Goal: Check status: Check status

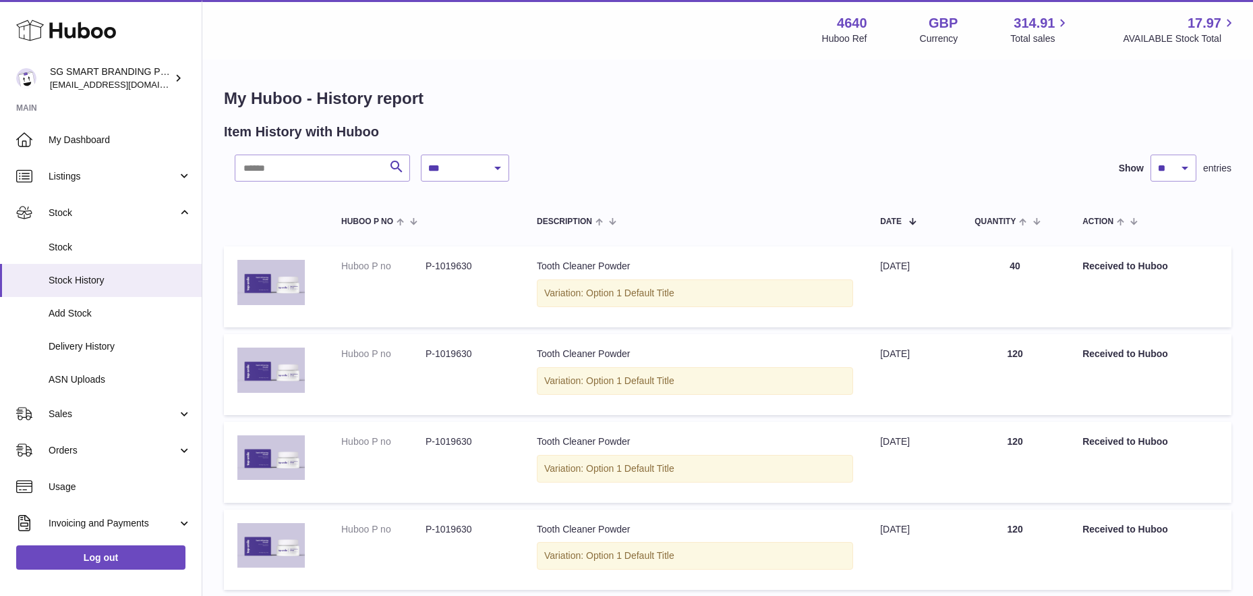
select select "*"
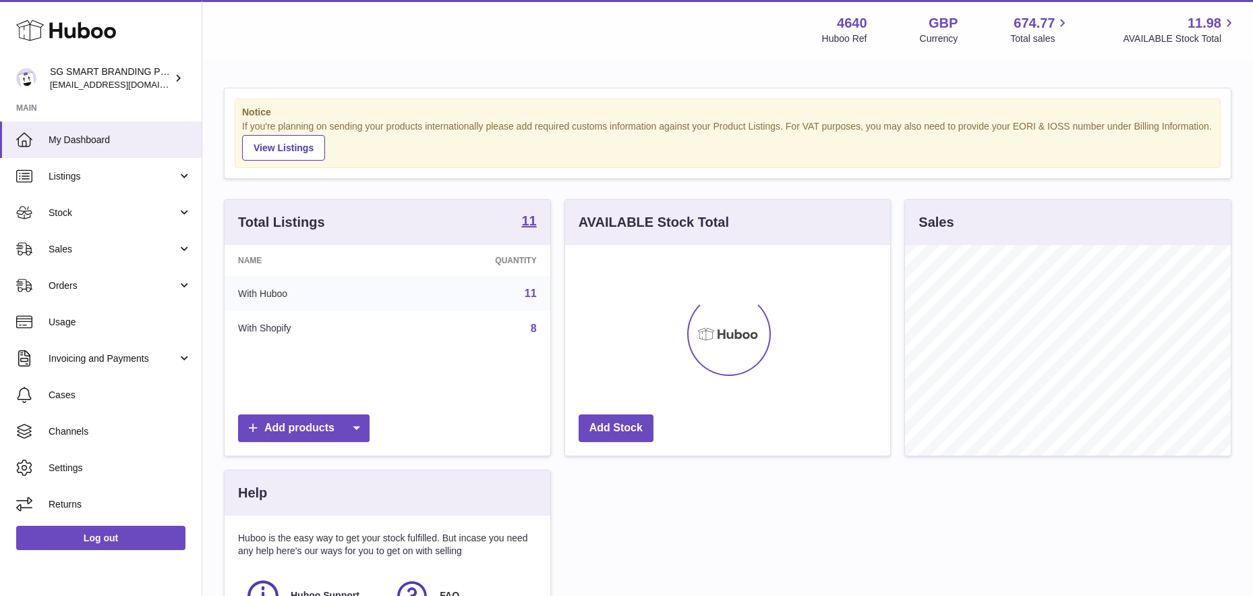
scroll to position [210, 325]
click at [129, 212] on span "Stock" at bounding box center [113, 212] width 129 height 13
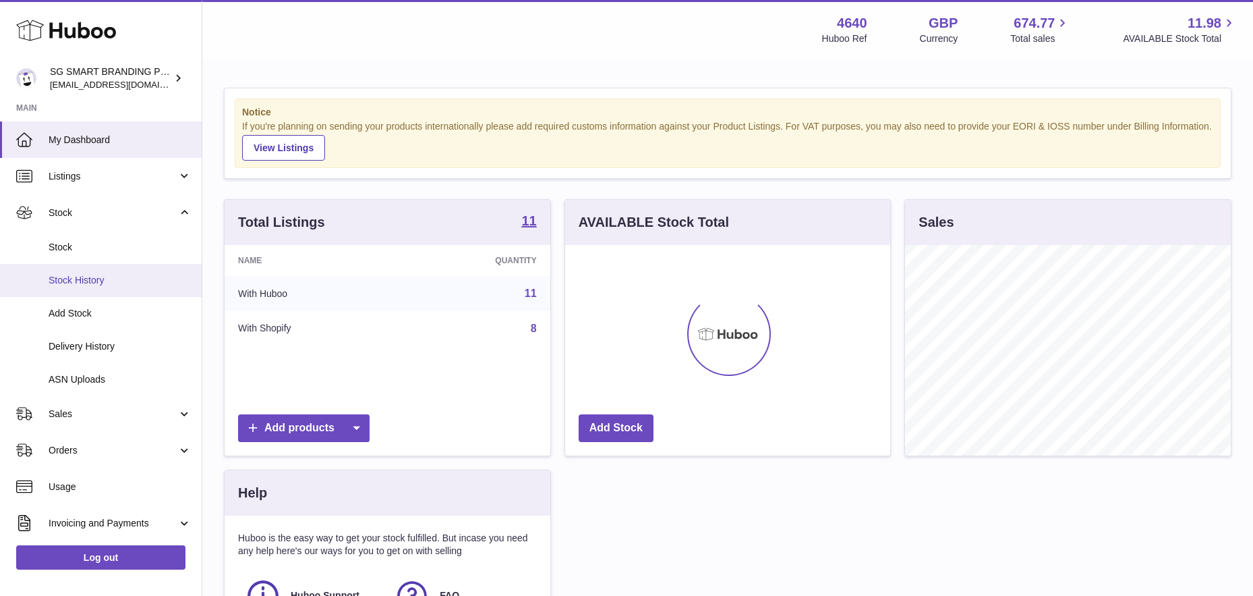
click at [86, 276] on span "Stock History" at bounding box center [120, 280] width 143 height 13
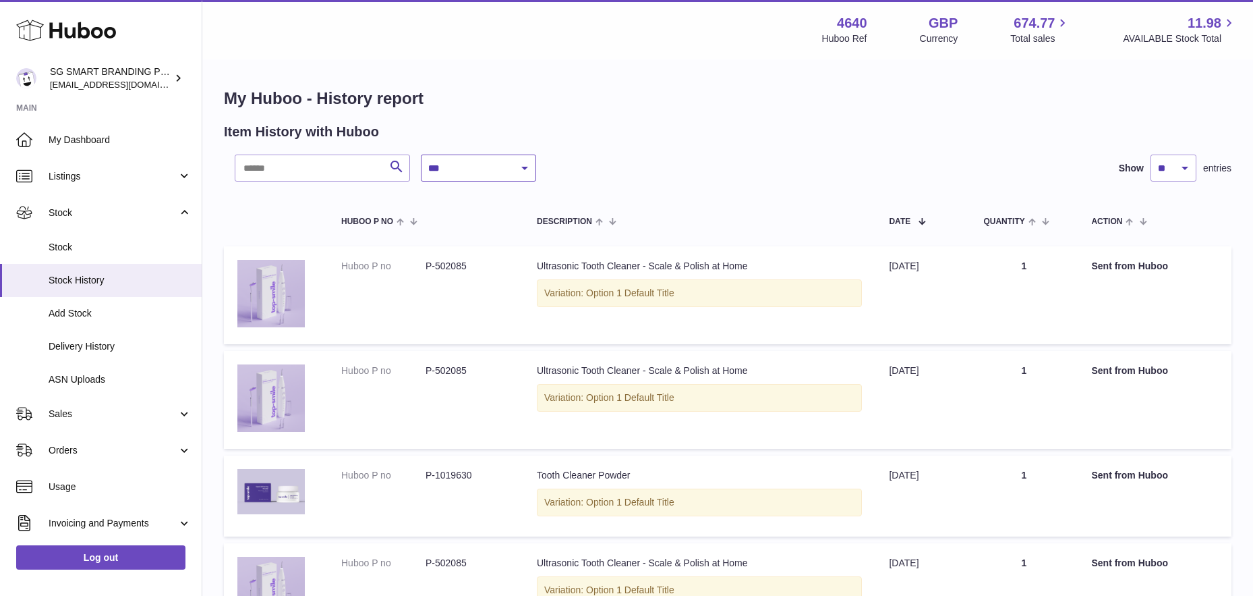
click at [492, 165] on select "**********" at bounding box center [478, 167] width 115 height 27
select select "*"
click at [421, 154] on select "**********" at bounding box center [478, 167] width 115 height 27
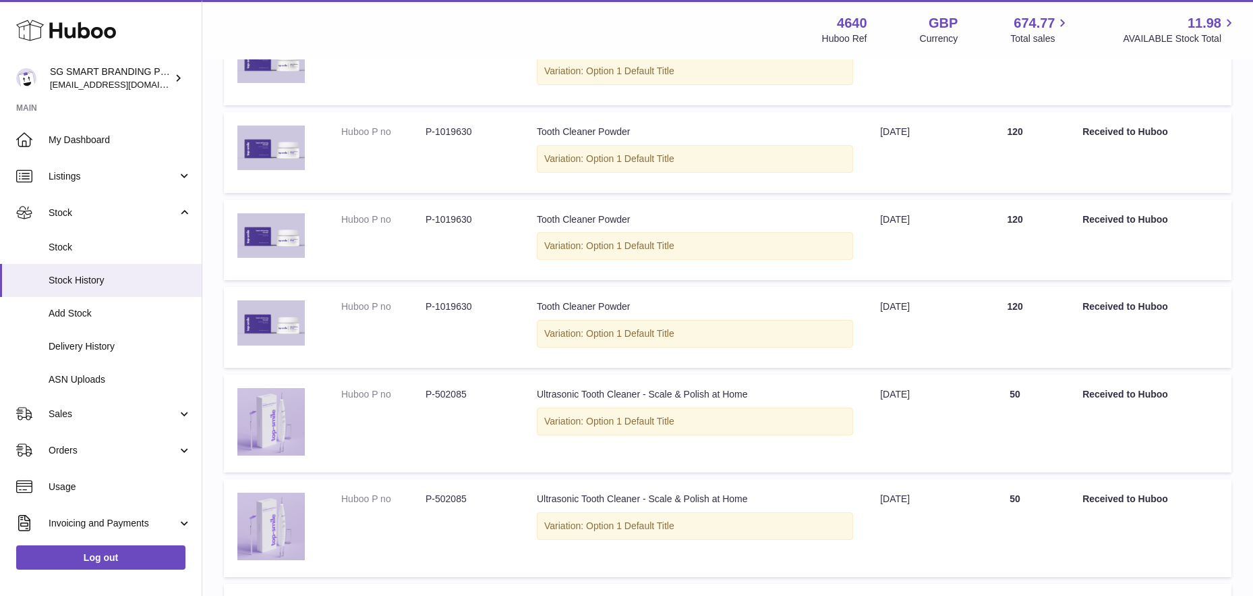
scroll to position [316, 0]
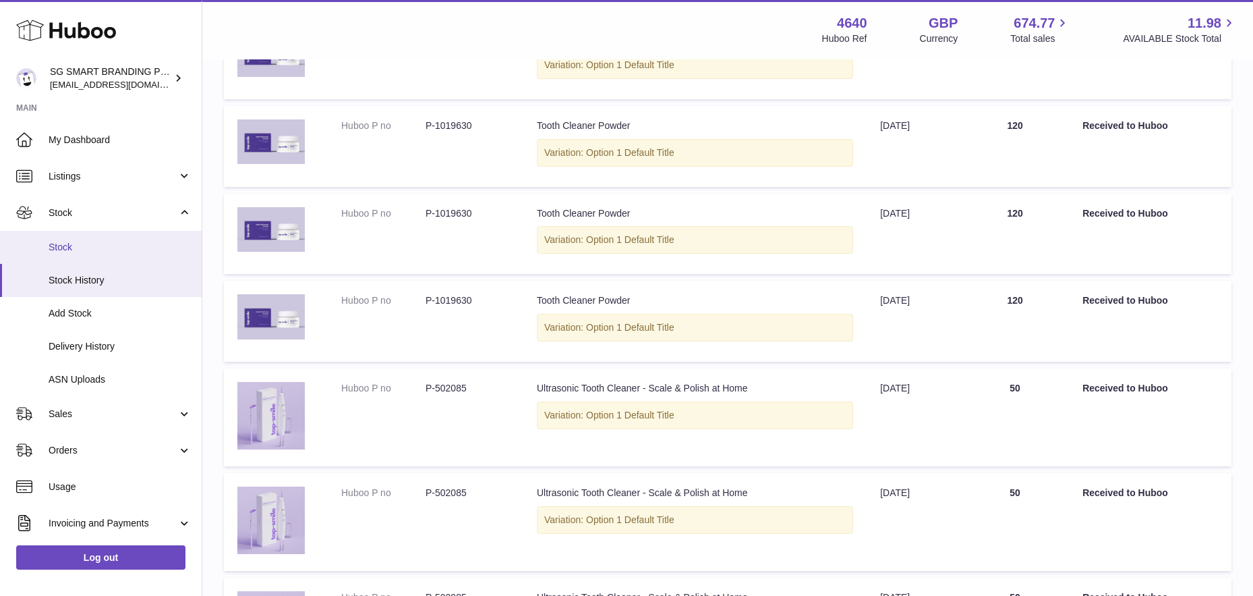
click at [97, 248] on span "Stock" at bounding box center [120, 247] width 143 height 13
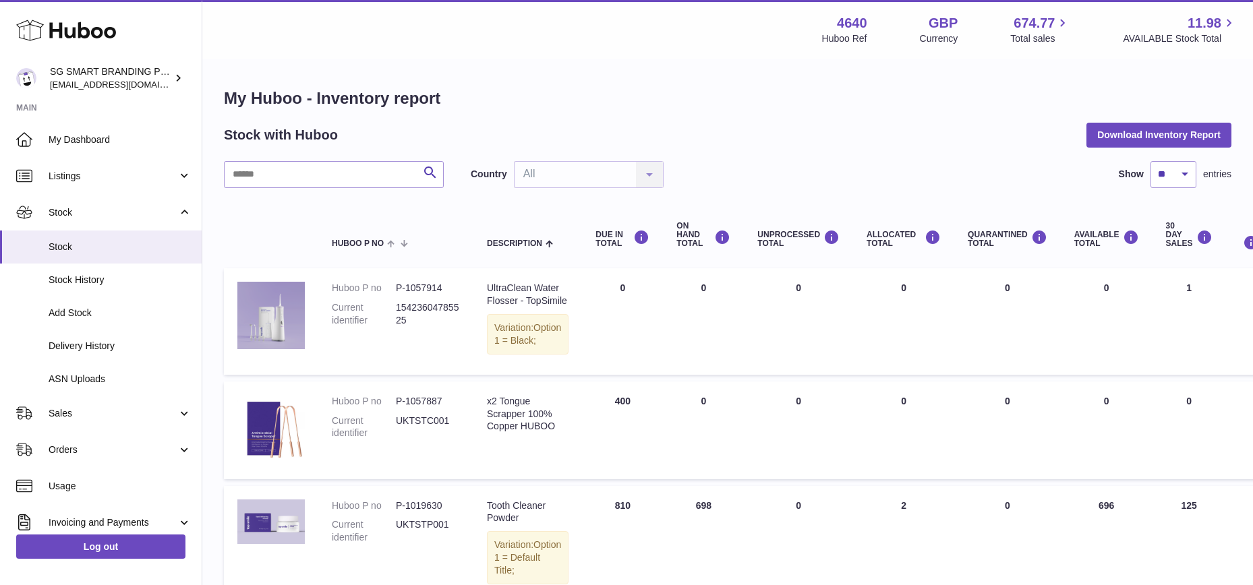
scroll to position [140, 0]
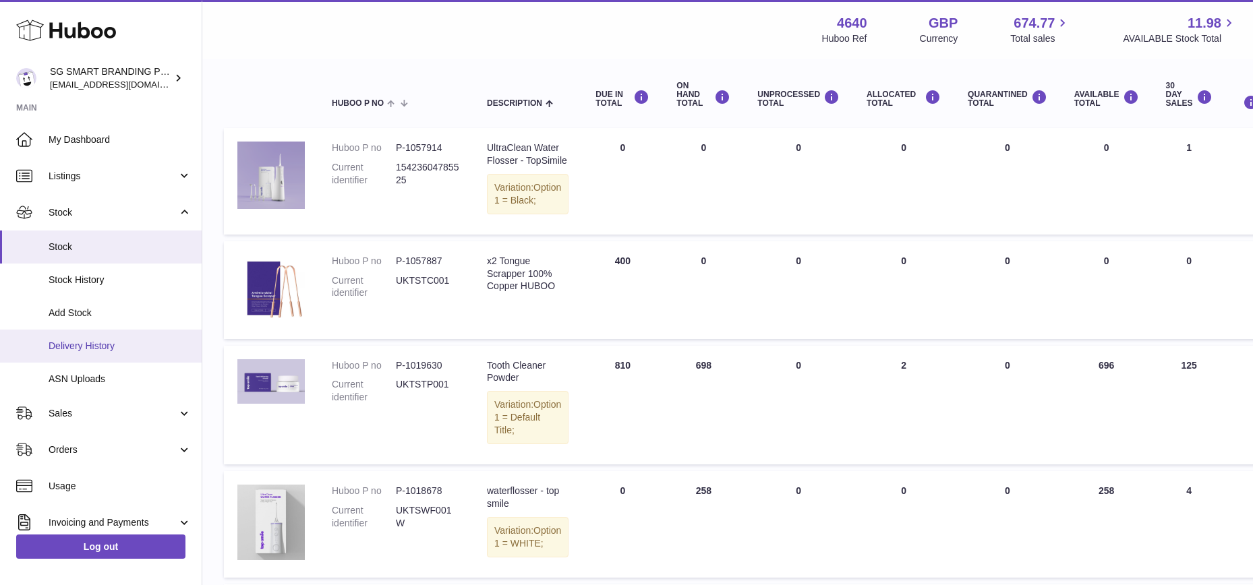
click at [106, 344] on span "Delivery History" at bounding box center [120, 346] width 143 height 13
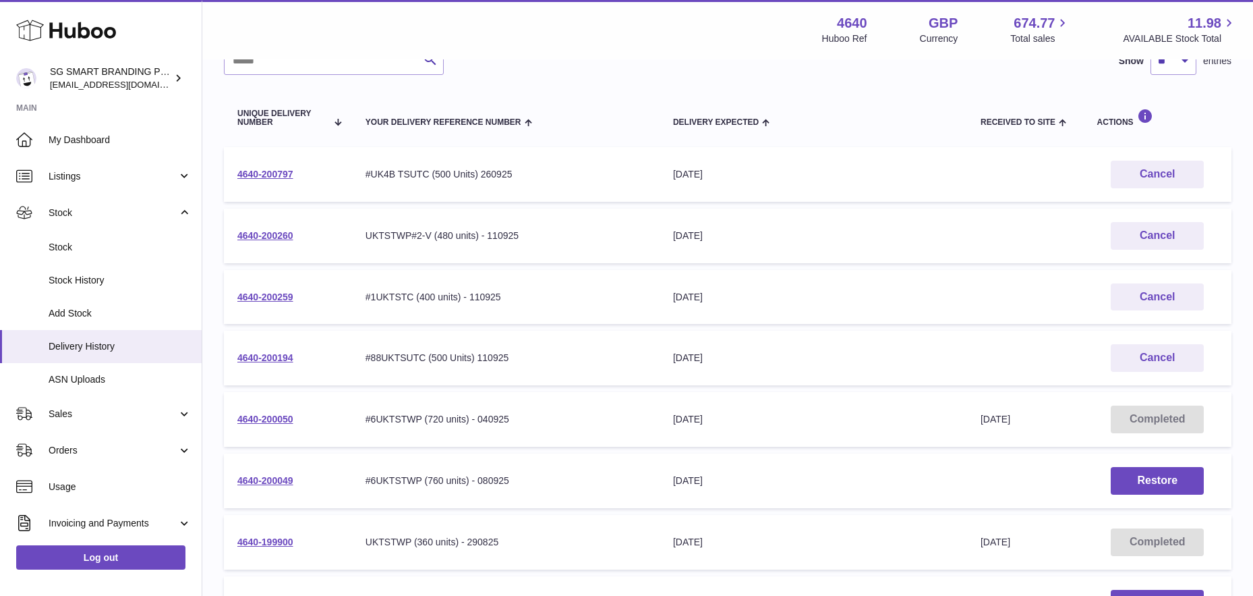
scroll to position [129, 0]
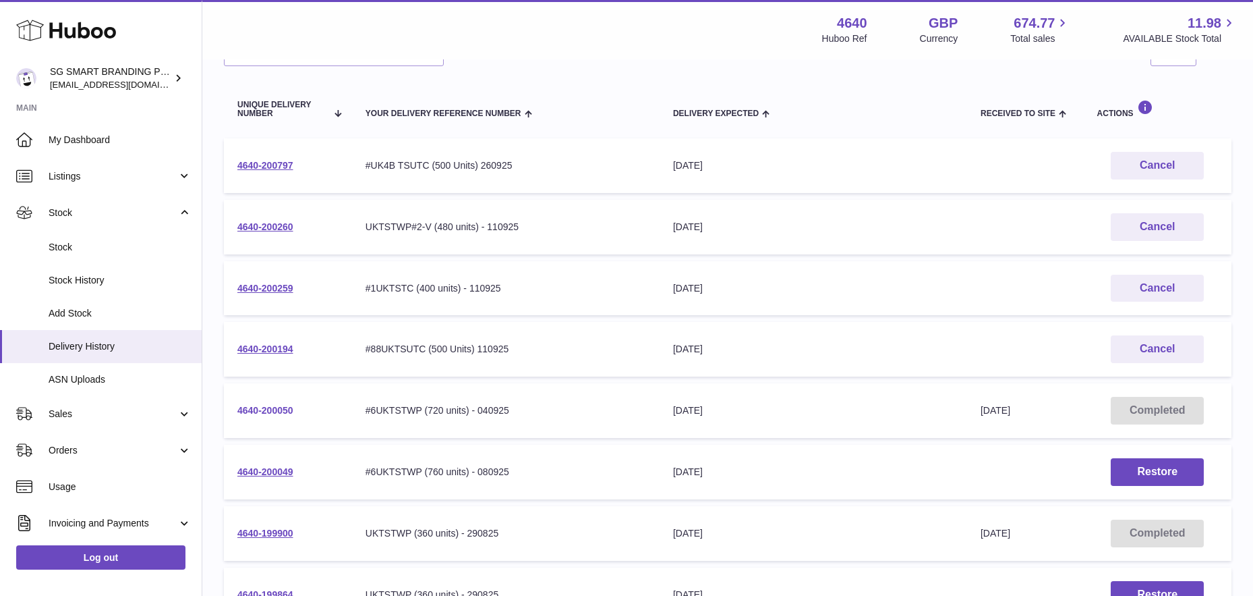
click at [272, 413] on link "4640-200050" at bounding box center [265, 410] width 56 height 11
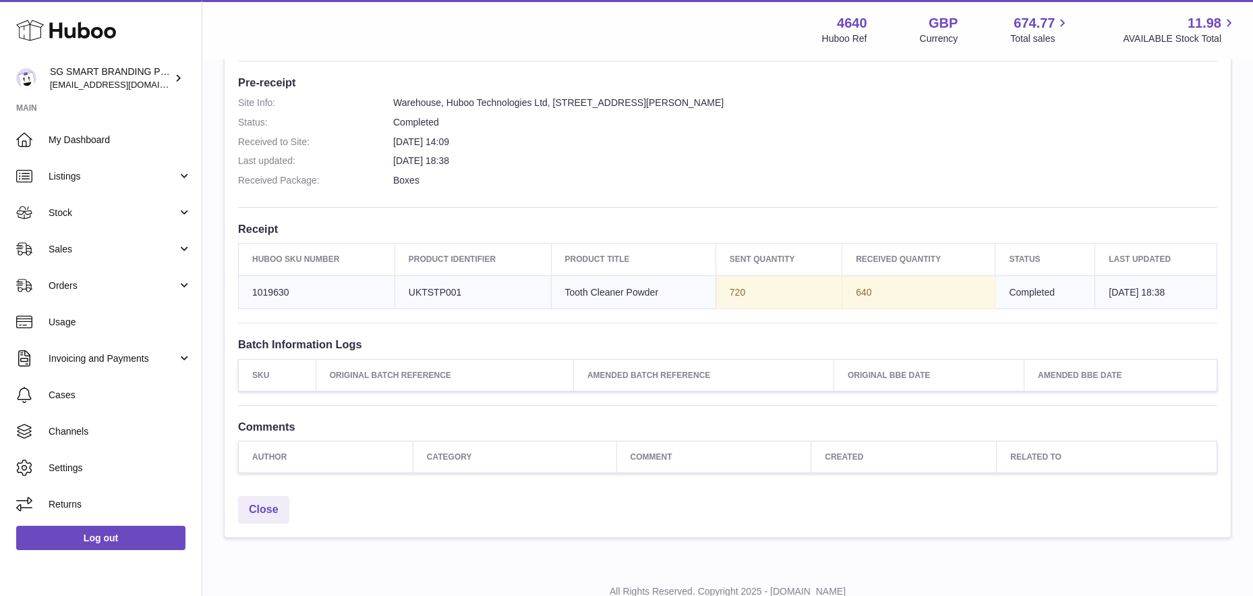
scroll to position [345, 0]
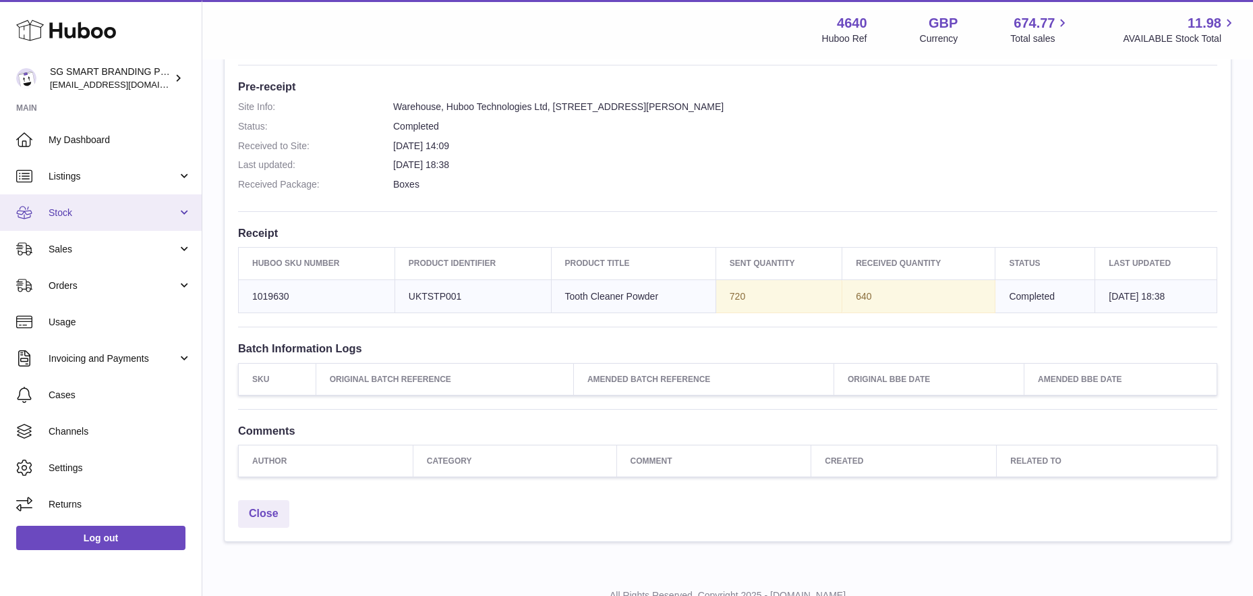
click at [98, 206] on span "Stock" at bounding box center [113, 212] width 129 height 13
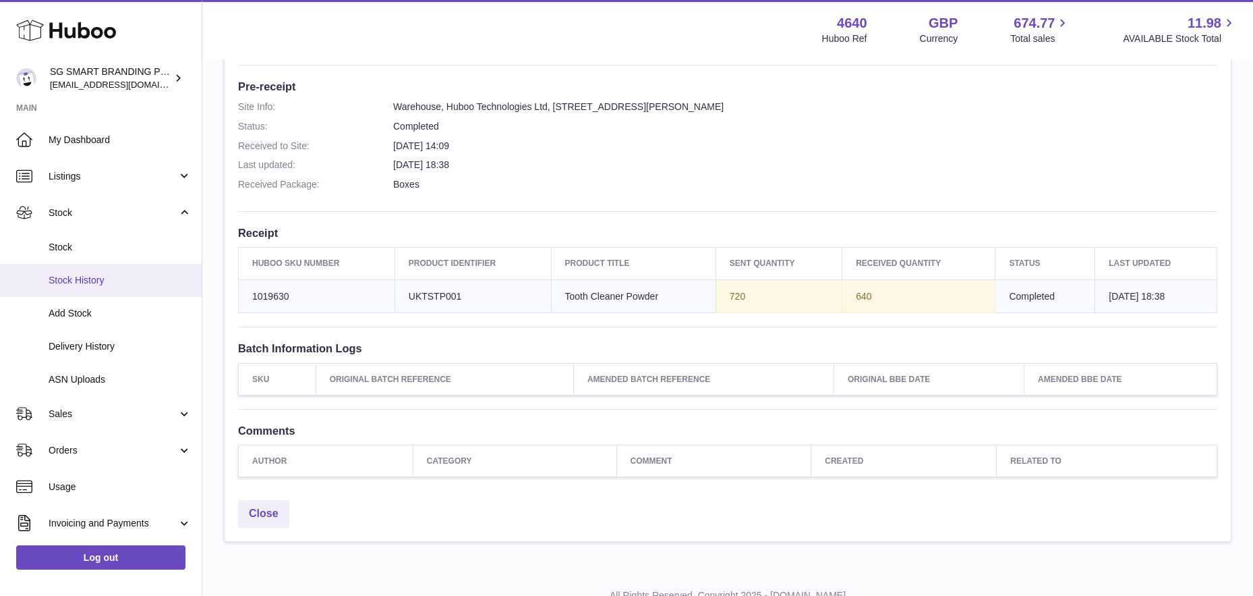
click at [90, 275] on span "Stock History" at bounding box center [120, 280] width 143 height 13
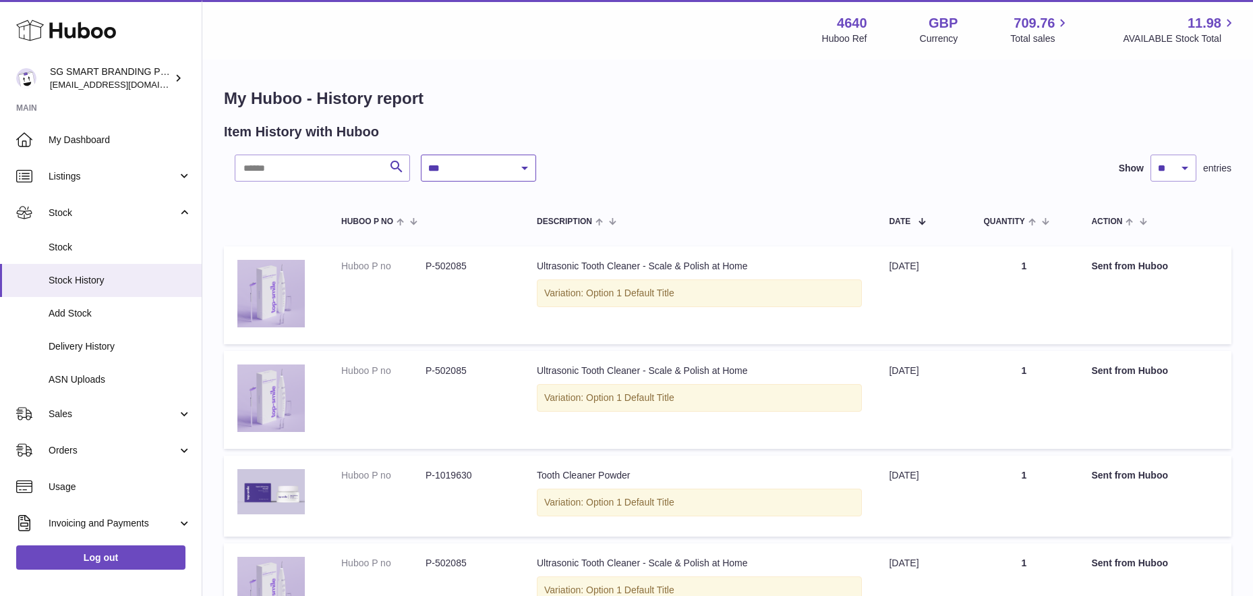
click at [496, 165] on select "**********" at bounding box center [478, 167] width 115 height 27
select select "*"
click at [421, 154] on select "**********" at bounding box center [478, 167] width 115 height 27
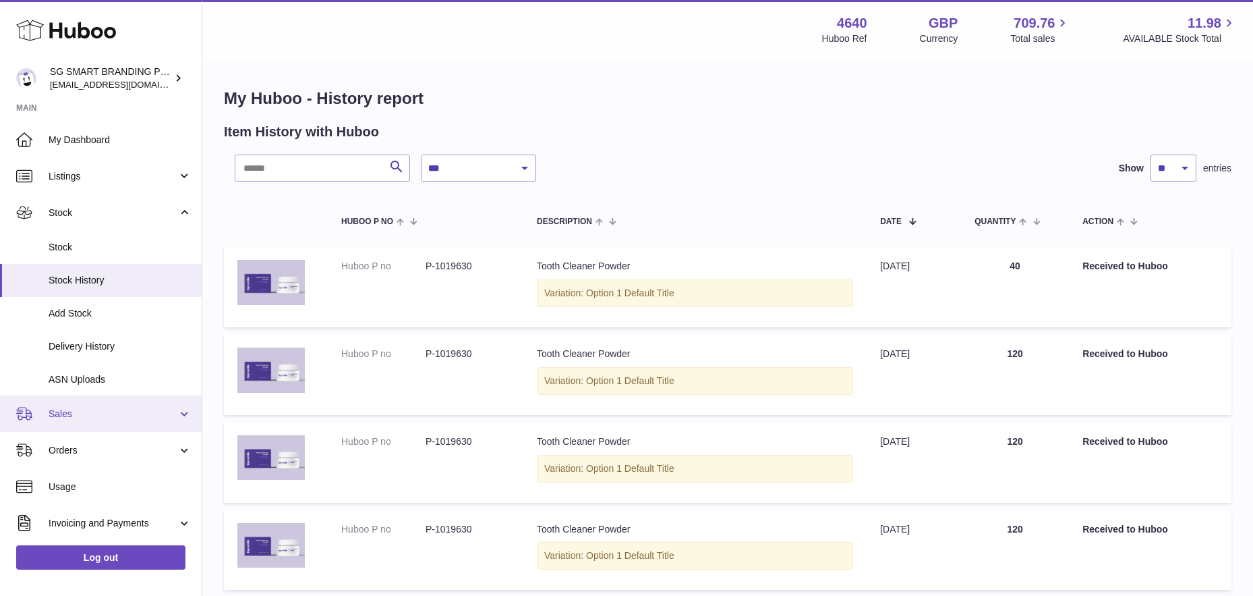
click at [90, 415] on span "Sales" at bounding box center [113, 413] width 129 height 13
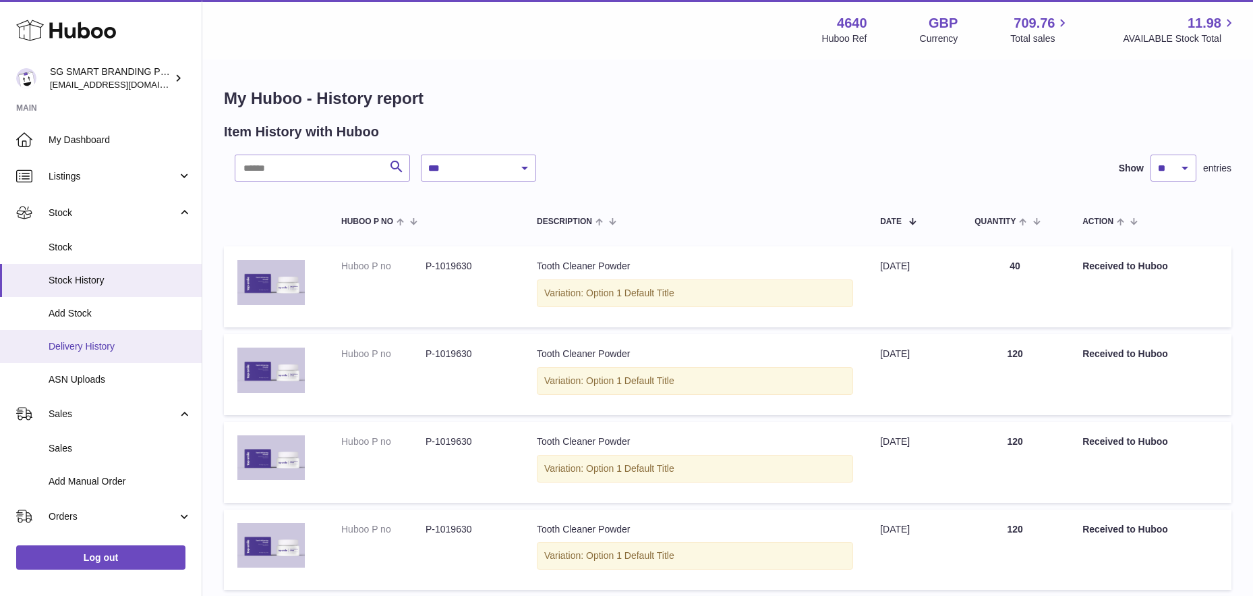
click at [90, 340] on span "Delivery History" at bounding box center [120, 346] width 143 height 13
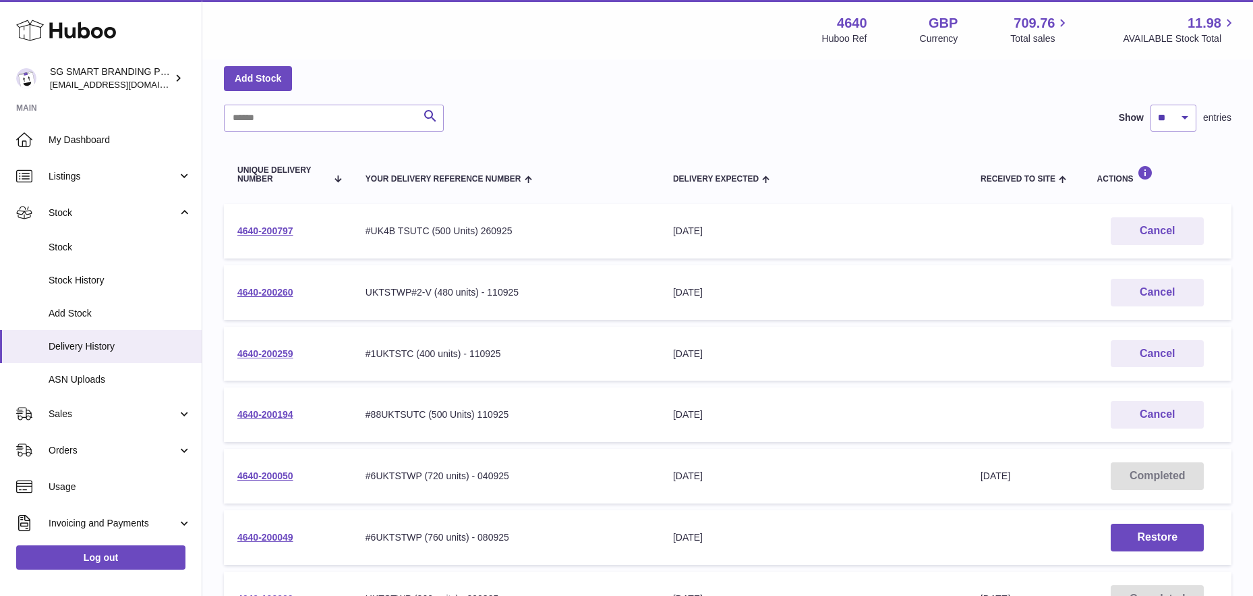
scroll to position [175, 0]
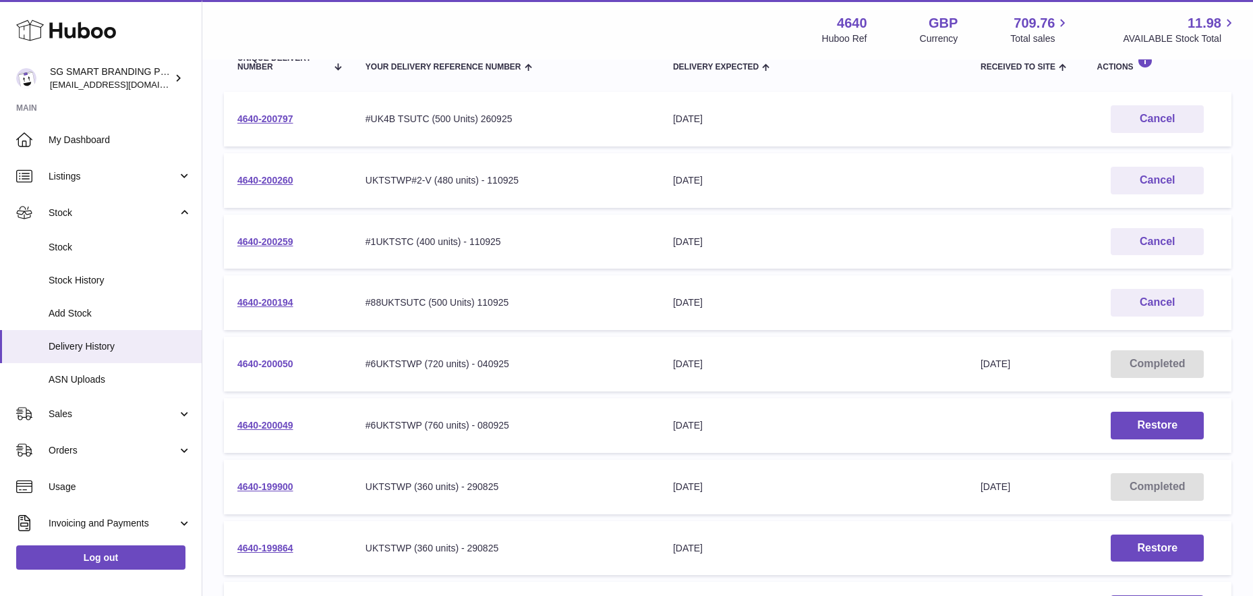
click at [250, 358] on link "4640-200050" at bounding box center [265, 363] width 56 height 11
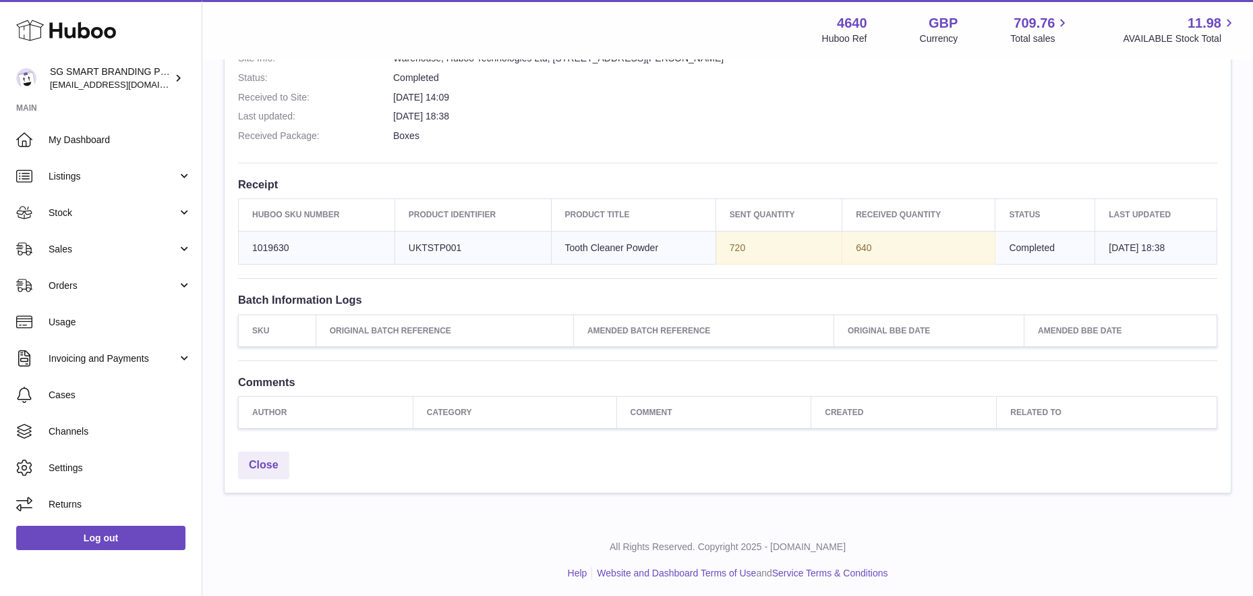
scroll to position [396, 0]
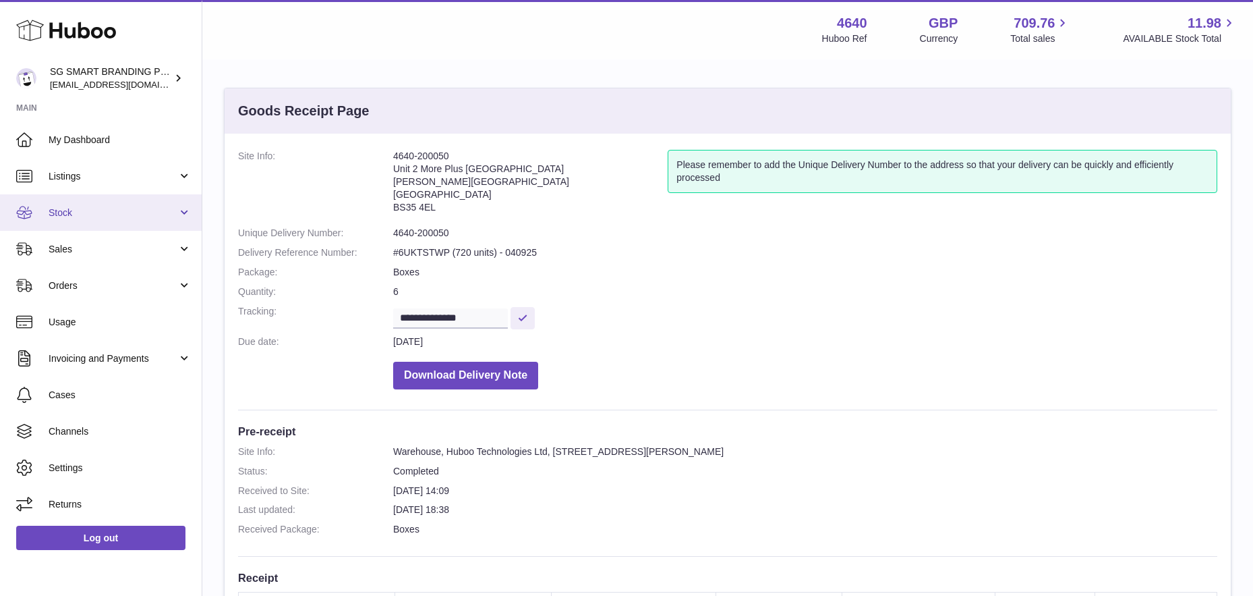
click at [79, 200] on link "Stock" at bounding box center [101, 212] width 202 height 36
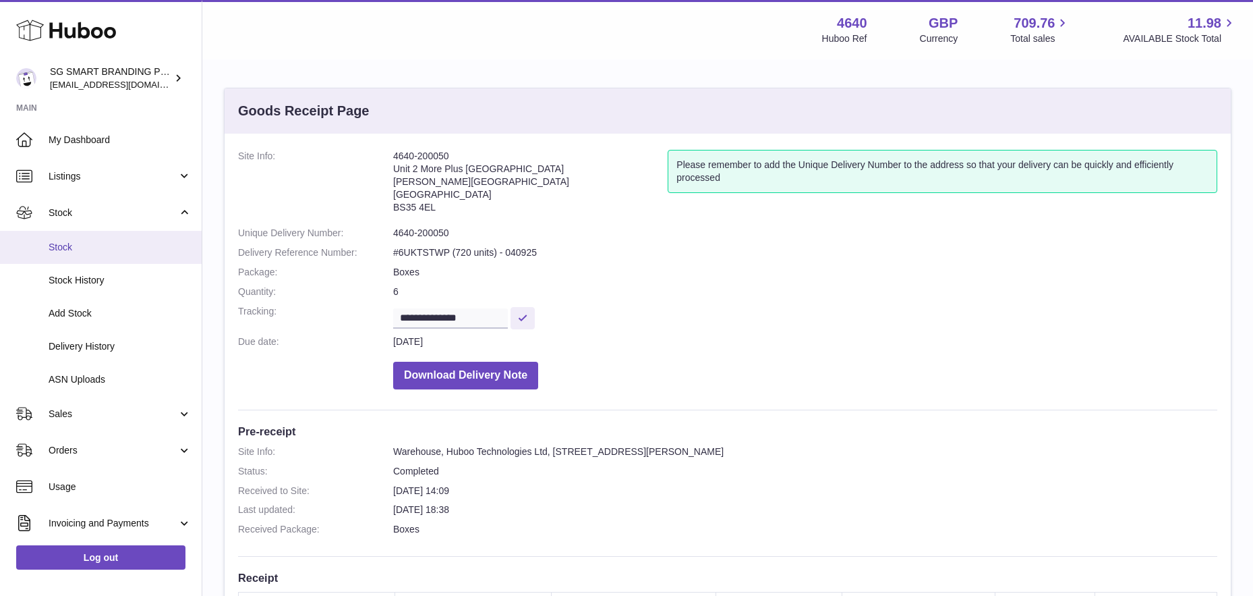
click at [97, 245] on span "Stock" at bounding box center [120, 247] width 143 height 13
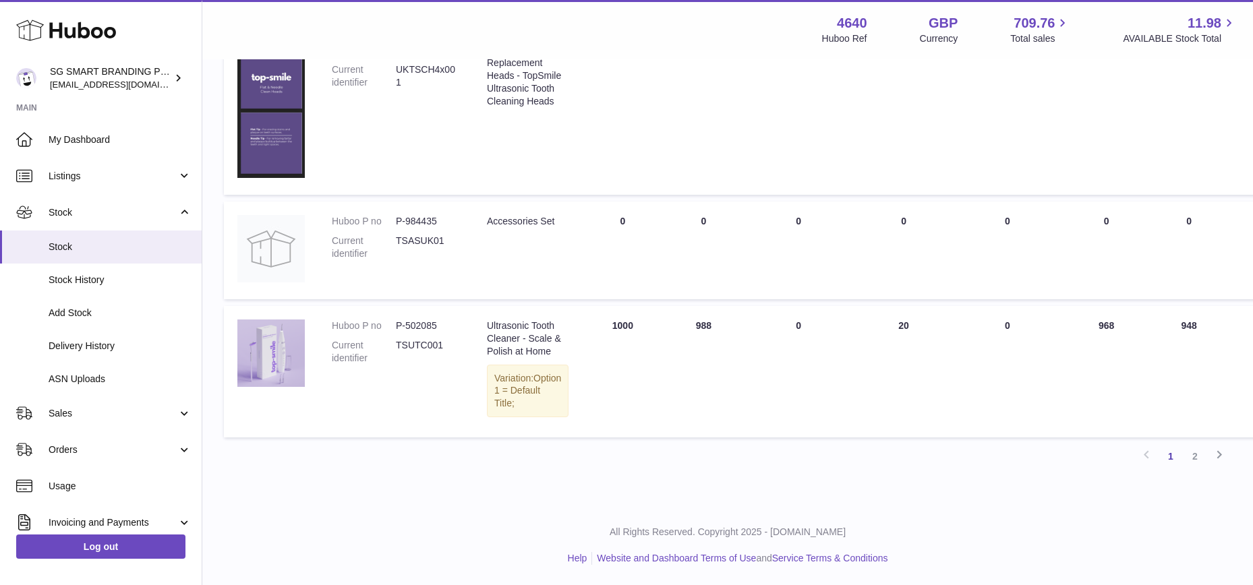
scroll to position [1125, 0]
